Goal: Task Accomplishment & Management: Manage account settings

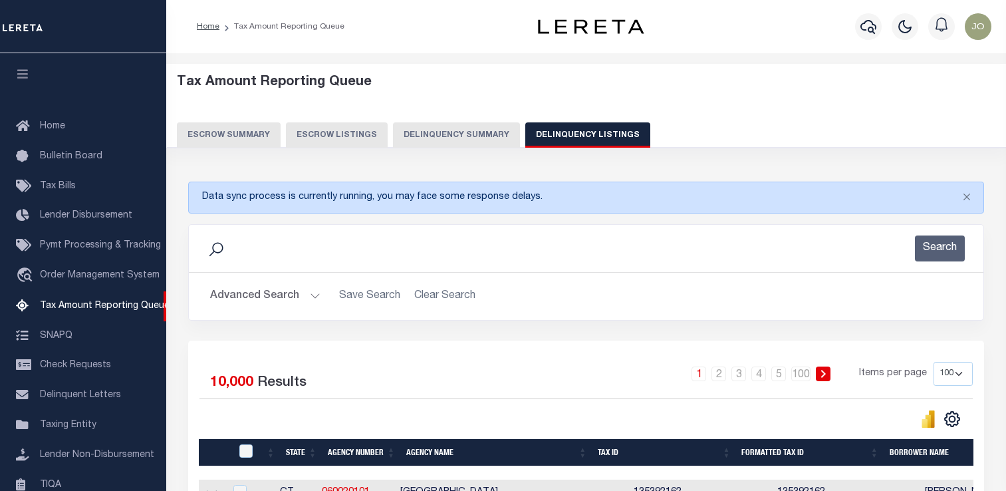
select select "100"
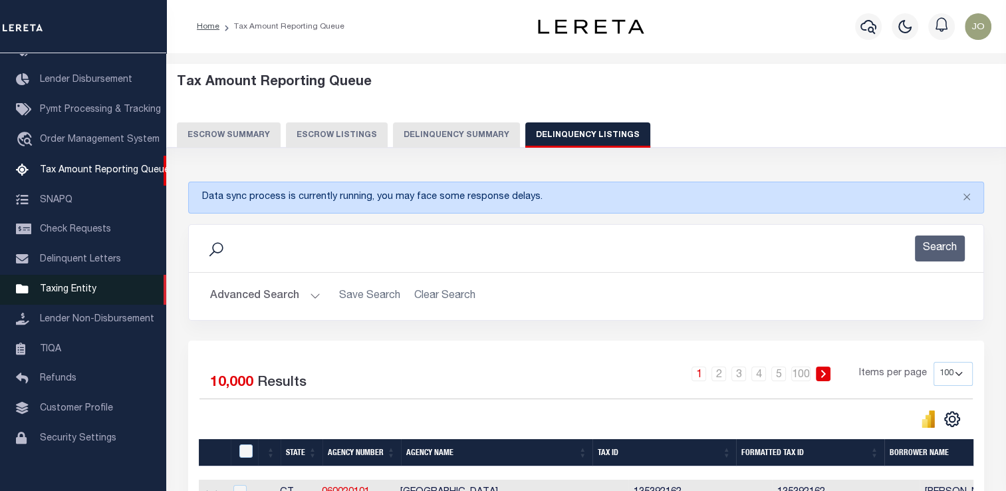
click at [94, 301] on link "Taxing Entity" at bounding box center [83, 290] width 166 height 30
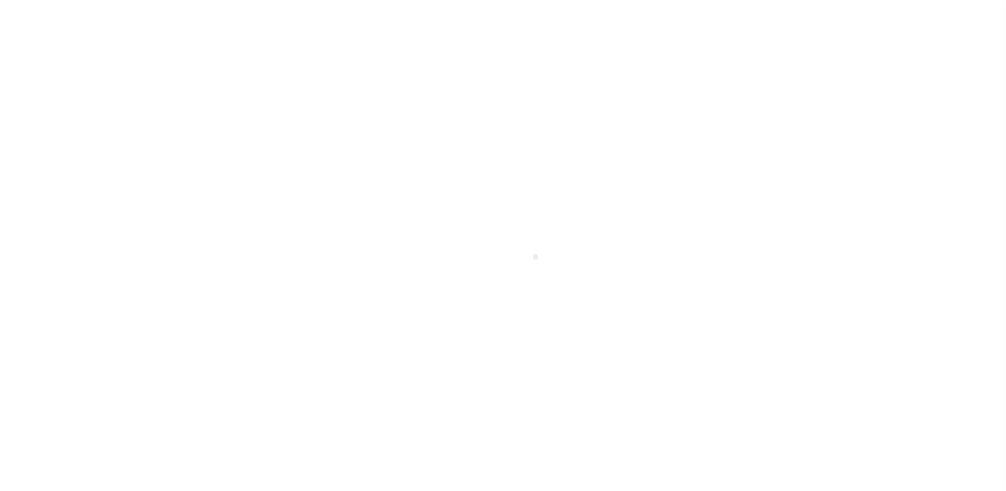
scroll to position [159, 0]
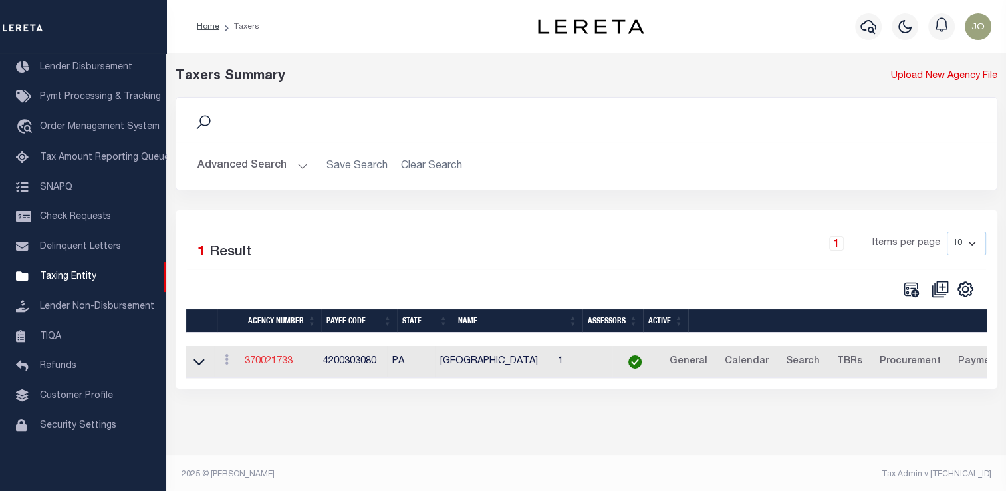
click at [267, 360] on link "370021733" at bounding box center [269, 360] width 48 height 9
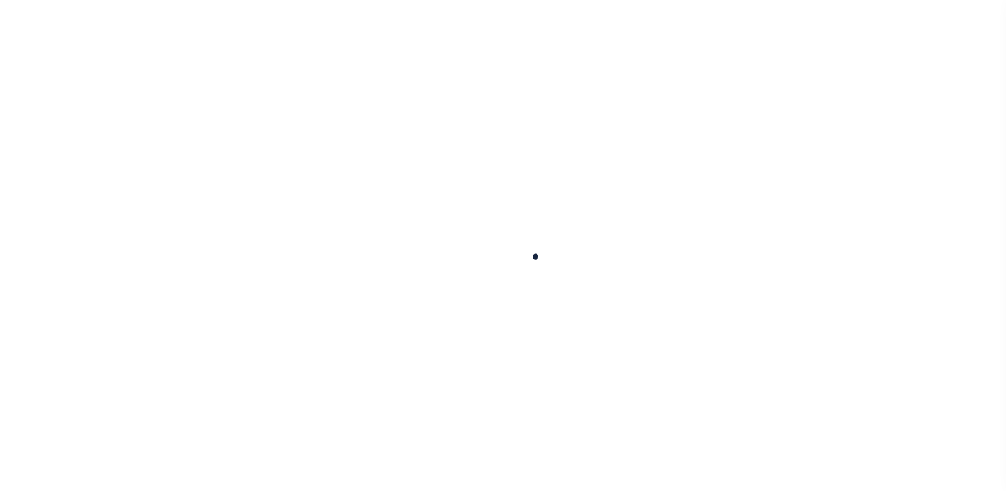
select select
checkbox input "false"
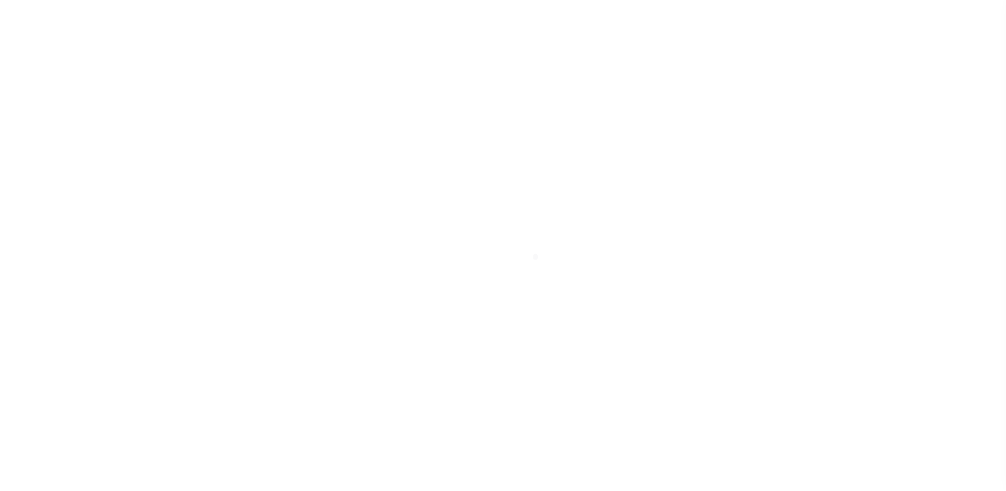
checkbox input "false"
type input "4200303080"
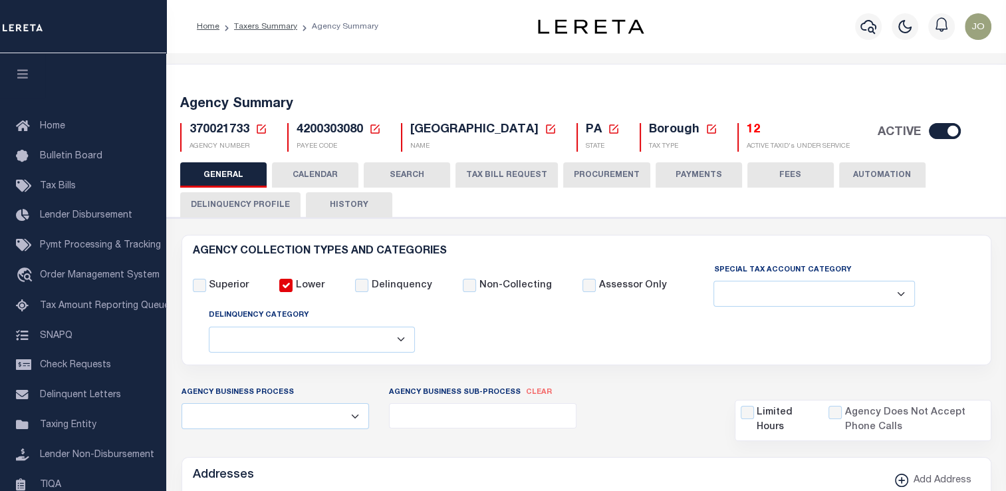
click at [622, 174] on button "PROCUREMENT" at bounding box center [606, 174] width 87 height 25
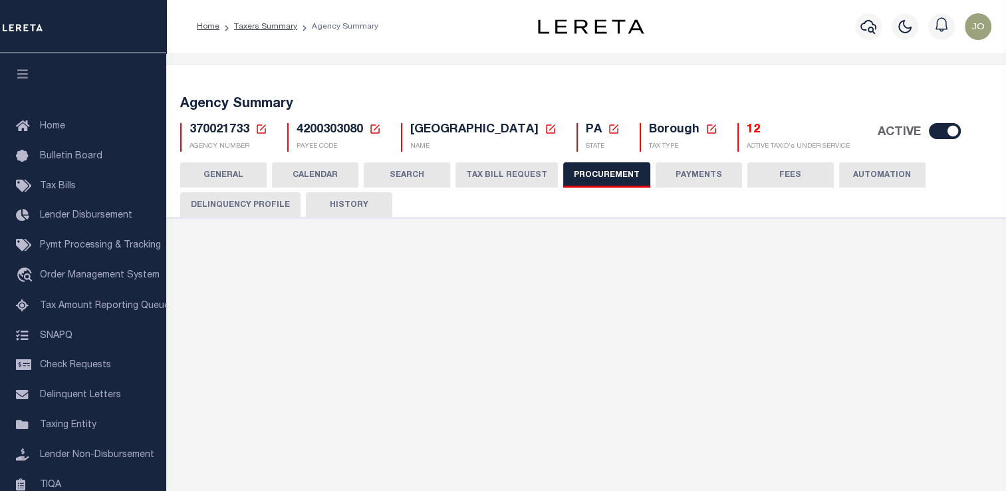
type input "$10,000"
select select "10"
select select "6"
select select "3"
checkbox input "true"
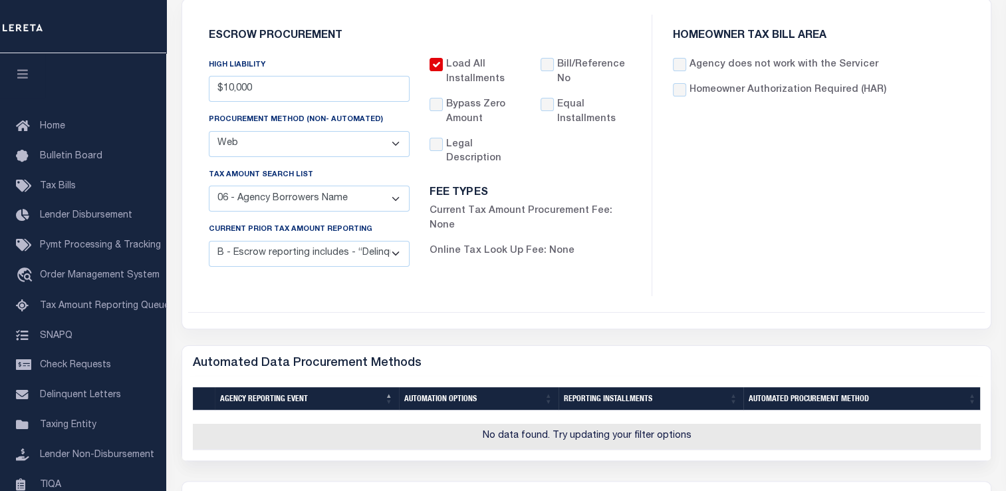
scroll to position [31, 0]
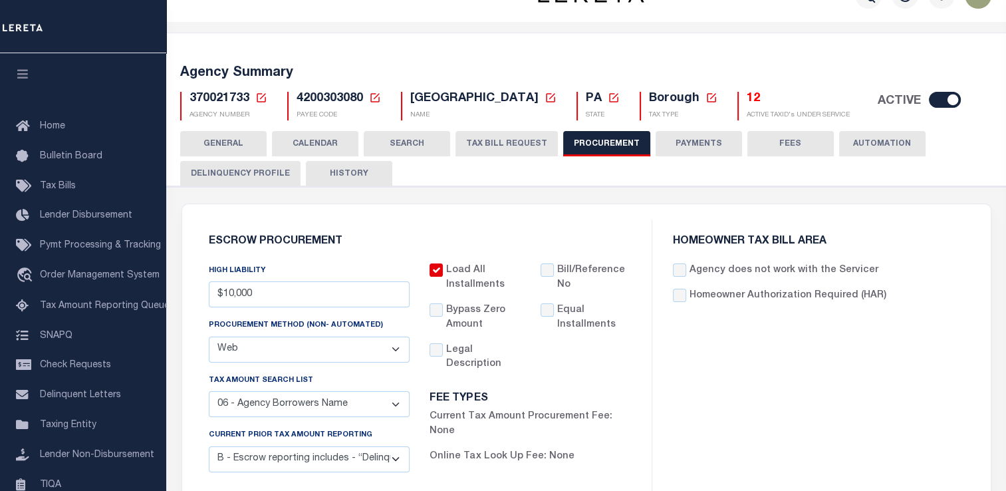
click at [254, 175] on button "Delinquency Profile" at bounding box center [240, 173] width 120 height 25
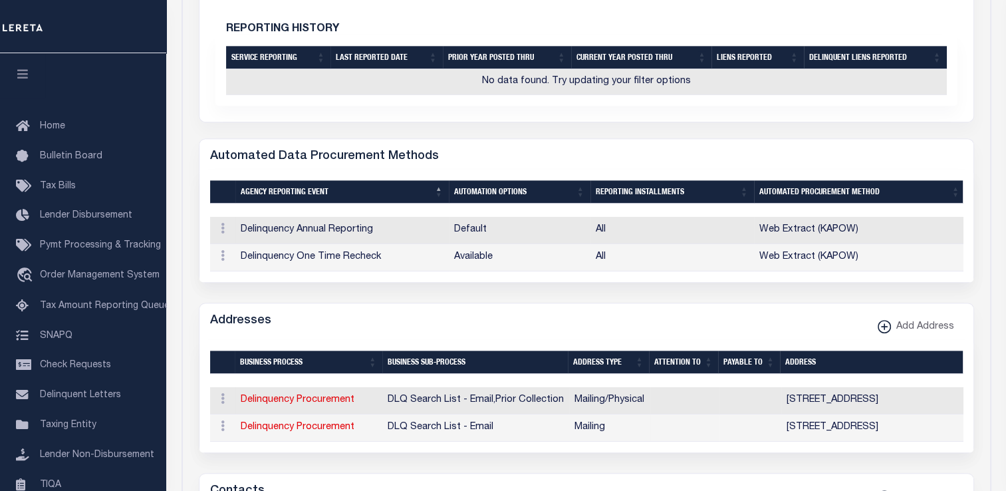
scroll to position [629, 0]
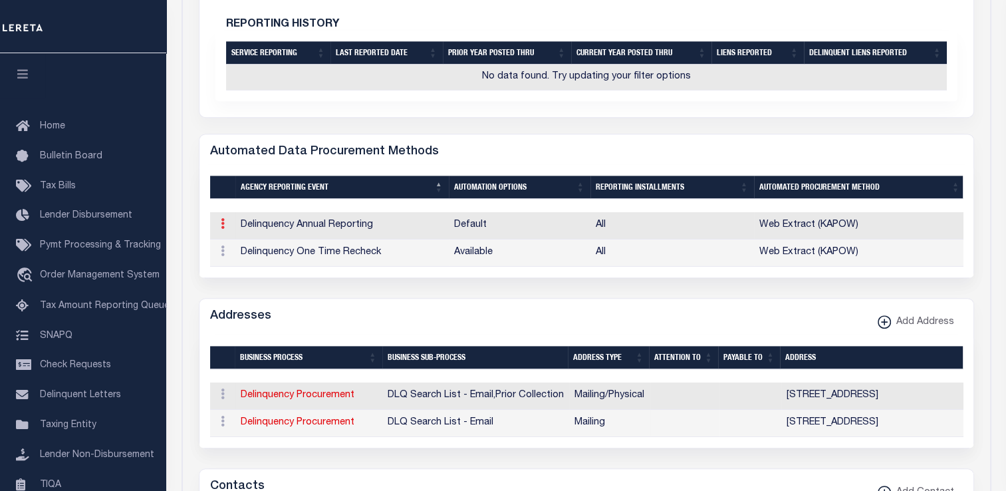
click at [223, 220] on link at bounding box center [222, 225] width 15 height 11
click at [500, 142] on div "Automated Data Procurement Methods" at bounding box center [587, 149] width 774 height 31
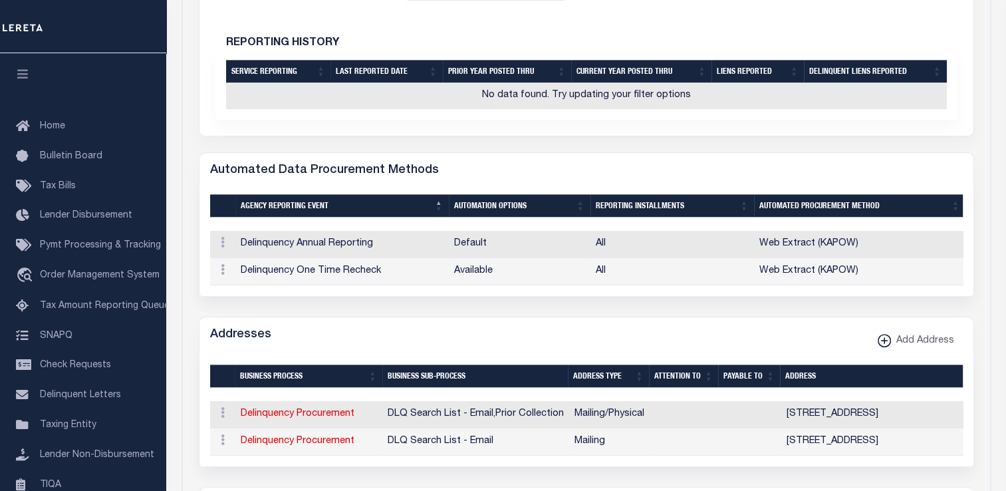
scroll to position [613, 0]
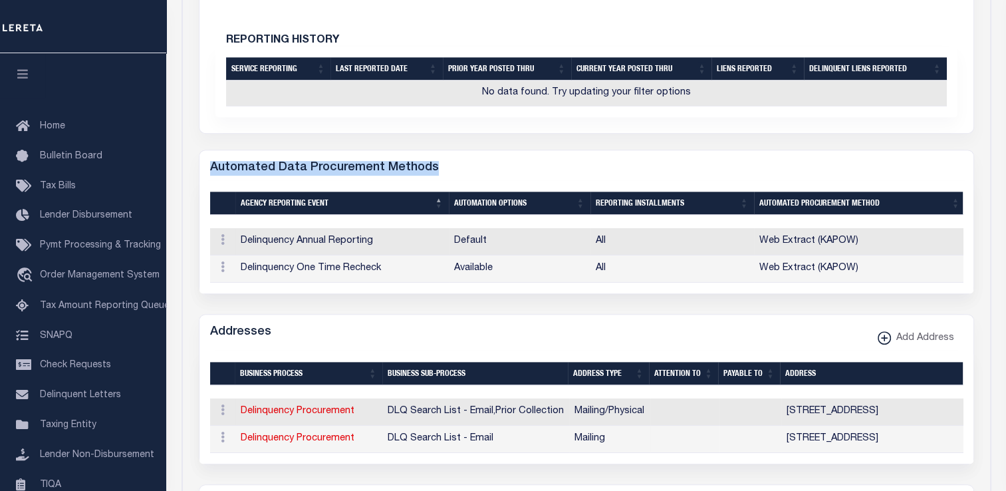
drag, startPoint x: 209, startPoint y: 167, endPoint x: 433, endPoint y: 167, distance: 223.5
click at [433, 167] on div "Automated Data Procurement Methods" at bounding box center [587, 165] width 774 height 31
drag, startPoint x: 433, startPoint y: 167, endPoint x: 545, endPoint y: 176, distance: 112.8
click at [545, 176] on div "Automated Data Procurement Methods" at bounding box center [587, 165] width 774 height 31
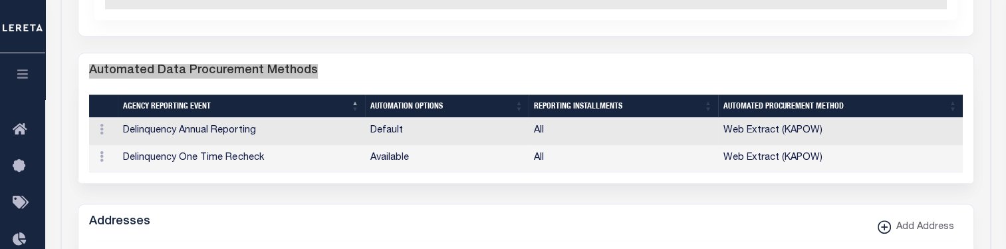
scroll to position [698, 0]
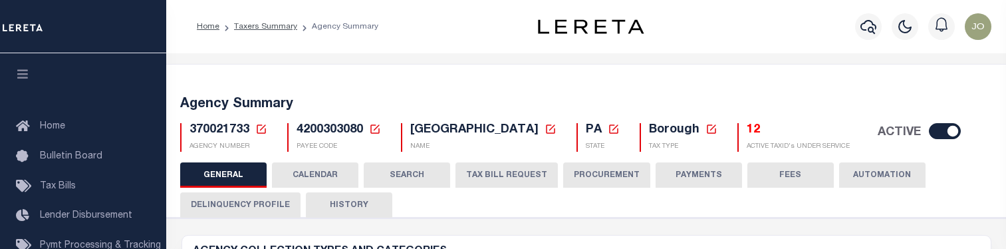
select select
click at [259, 204] on button "Delinquency Profile" at bounding box center [240, 204] width 120 height 25
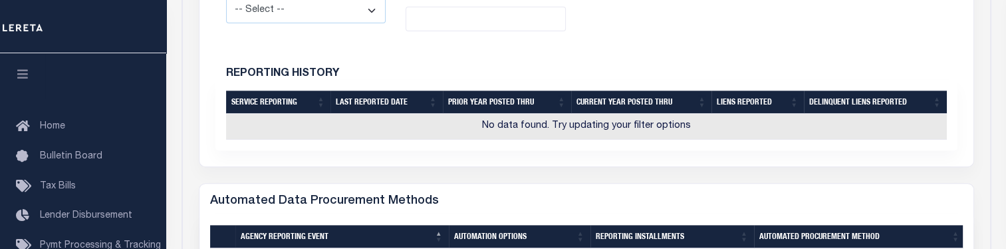
scroll to position [646, 0]
